Goal: Information Seeking & Learning: Learn about a topic

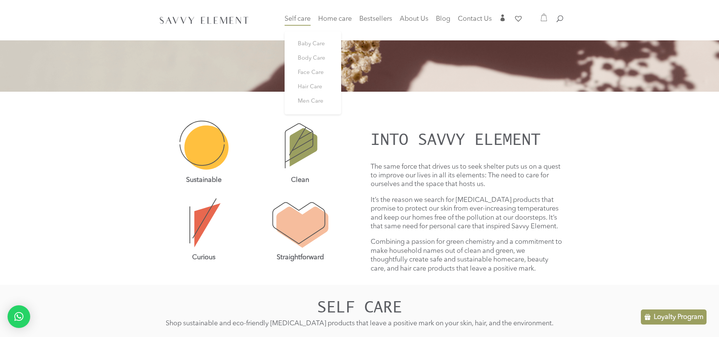
scroll to position [60, 0]
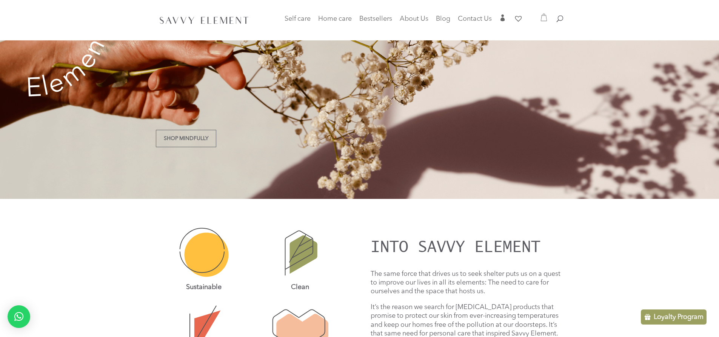
click at [295, 12] on div at bounding box center [359, 20] width 407 height 40
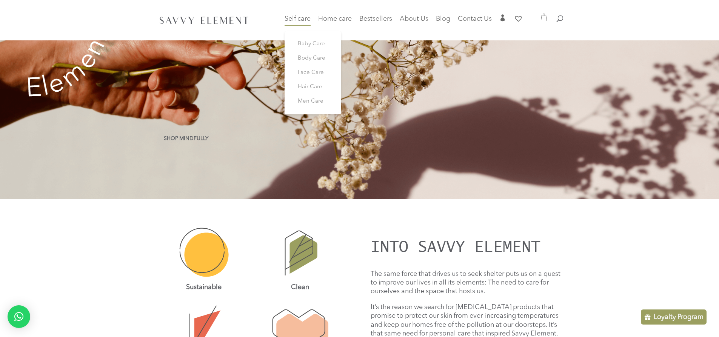
click at [296, 17] on span "Self care" at bounding box center [297, 18] width 26 height 7
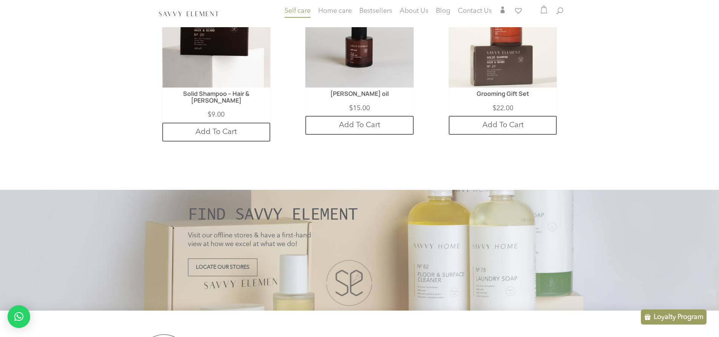
scroll to position [2143, 0]
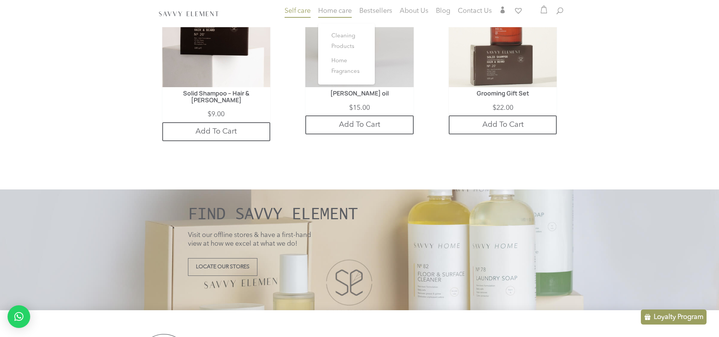
click at [335, 10] on span "Home care" at bounding box center [335, 11] width 34 height 7
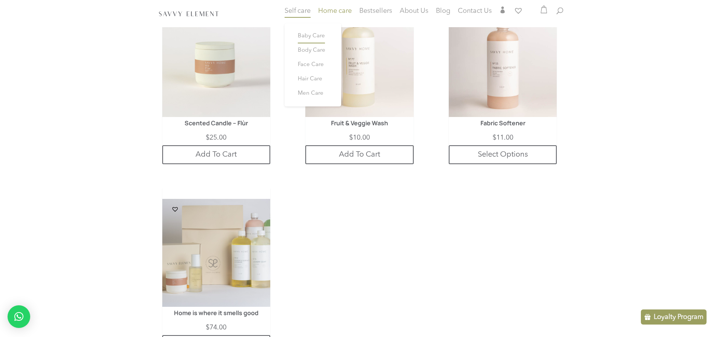
scroll to position [976, 0]
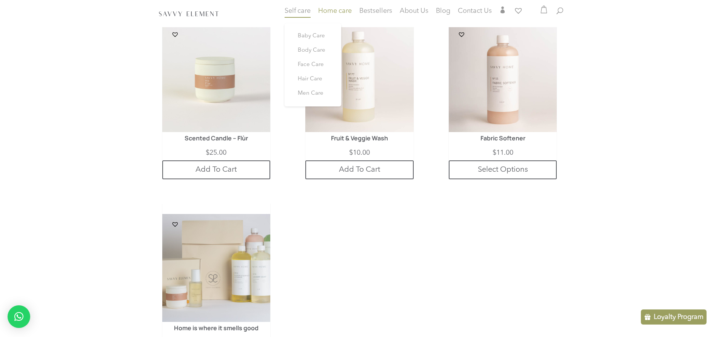
click at [290, 14] on link "Self care" at bounding box center [297, 15] width 26 height 15
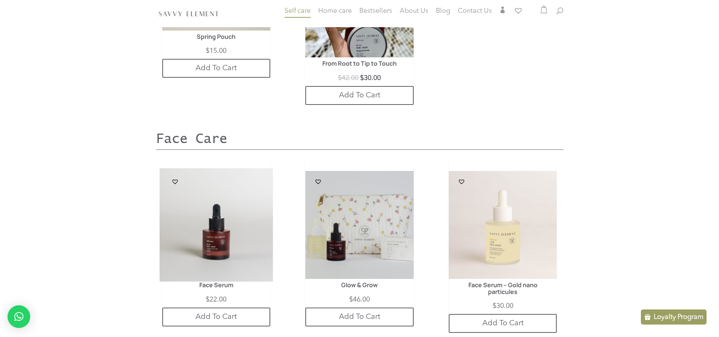
scroll to position [934, 0]
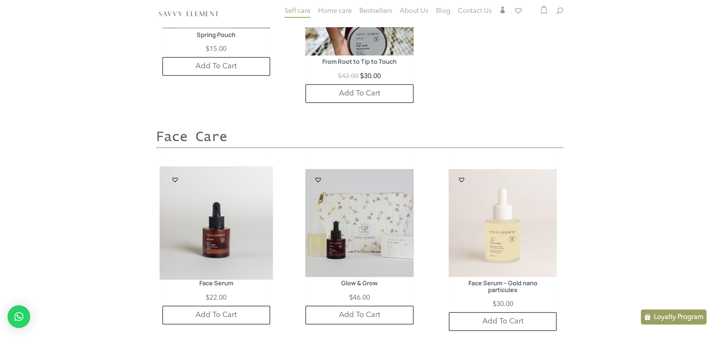
click at [217, 185] on img at bounding box center [216, 223] width 114 height 114
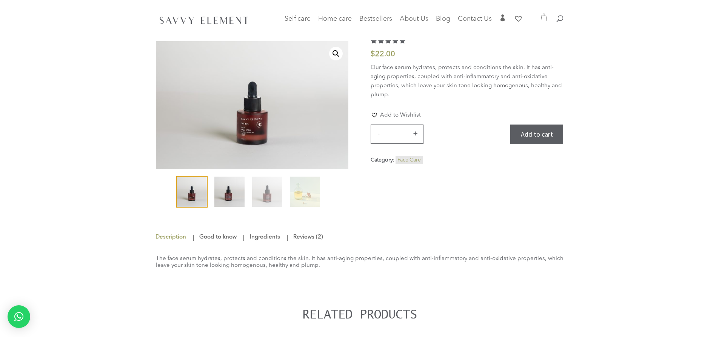
click at [217, 189] on img at bounding box center [229, 192] width 30 height 30
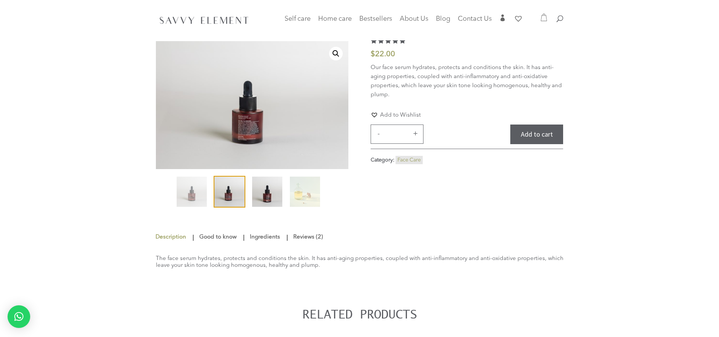
click at [263, 185] on img at bounding box center [267, 192] width 30 height 30
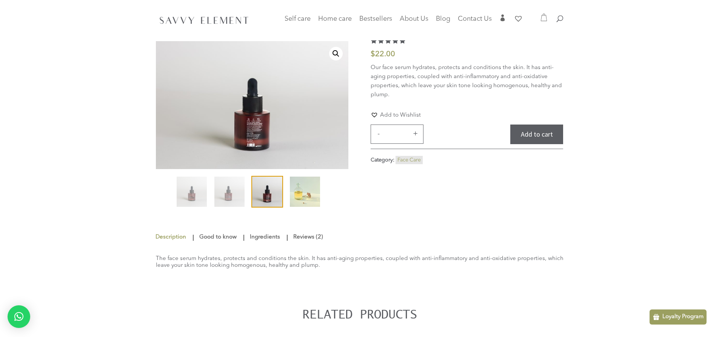
click at [309, 188] on img at bounding box center [305, 192] width 30 height 30
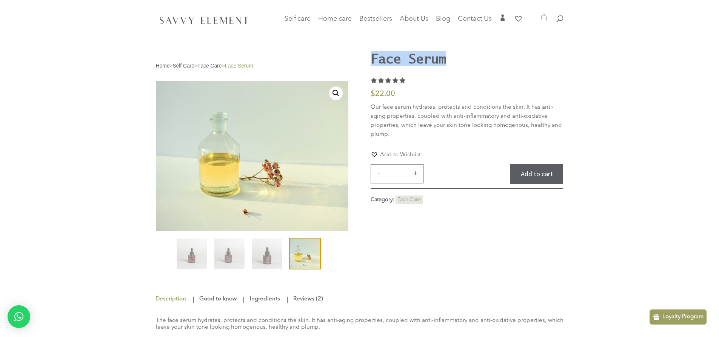
drag, startPoint x: 450, startPoint y: 57, endPoint x: 370, endPoint y: 55, distance: 79.6
click at [370, 55] on div "Home > Self Care > Face Care > Face Serum 🔍 Face Serum Rated 5.00 out of 5 base…" at bounding box center [359, 169] width 407 height 237
copy h1 "Face Serum"
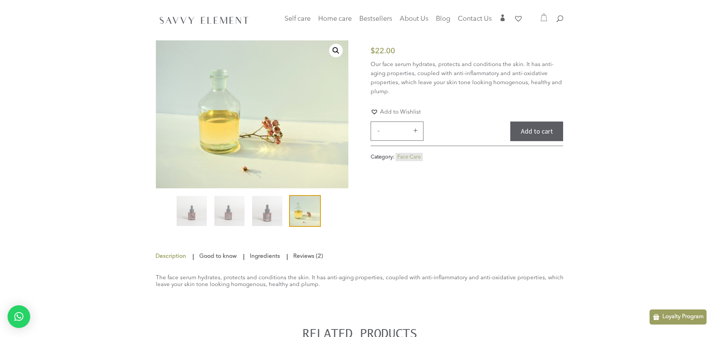
scroll to position [30, 0]
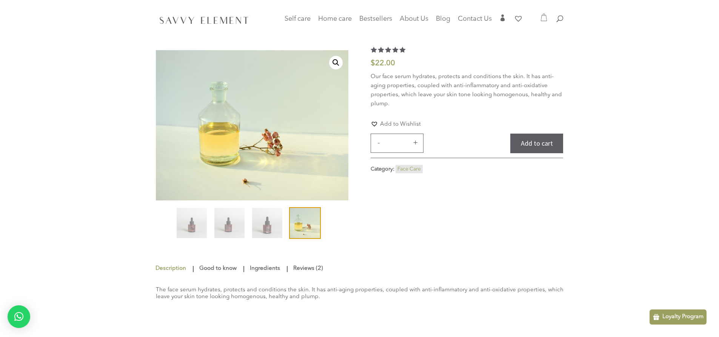
click at [259, 272] on link "Ingredients" at bounding box center [265, 269] width 34 height 14
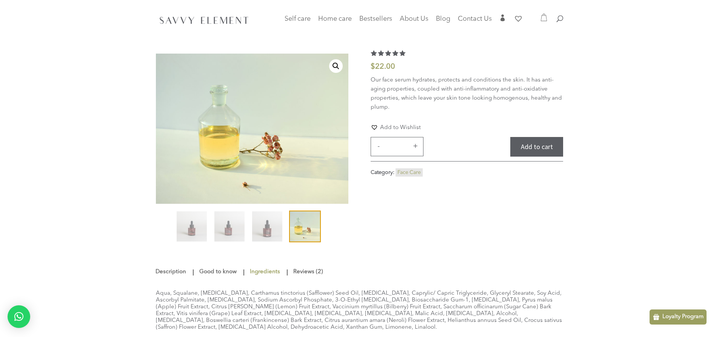
scroll to position [0, 0]
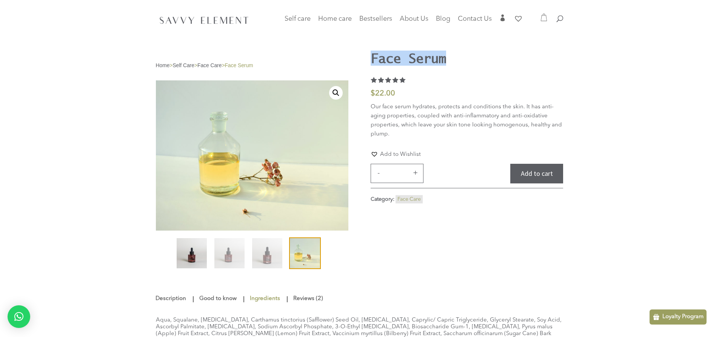
click at [201, 249] on img at bounding box center [192, 253] width 30 height 30
